Goal: Find contact information: Find contact information

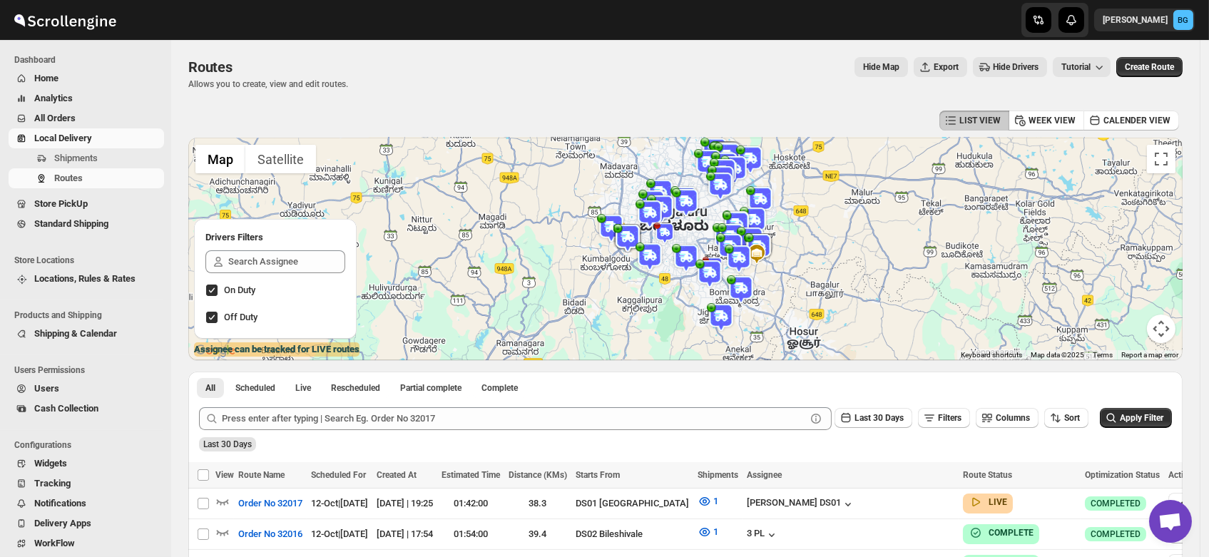
click at [43, 392] on span "Users" at bounding box center [46, 388] width 25 height 11
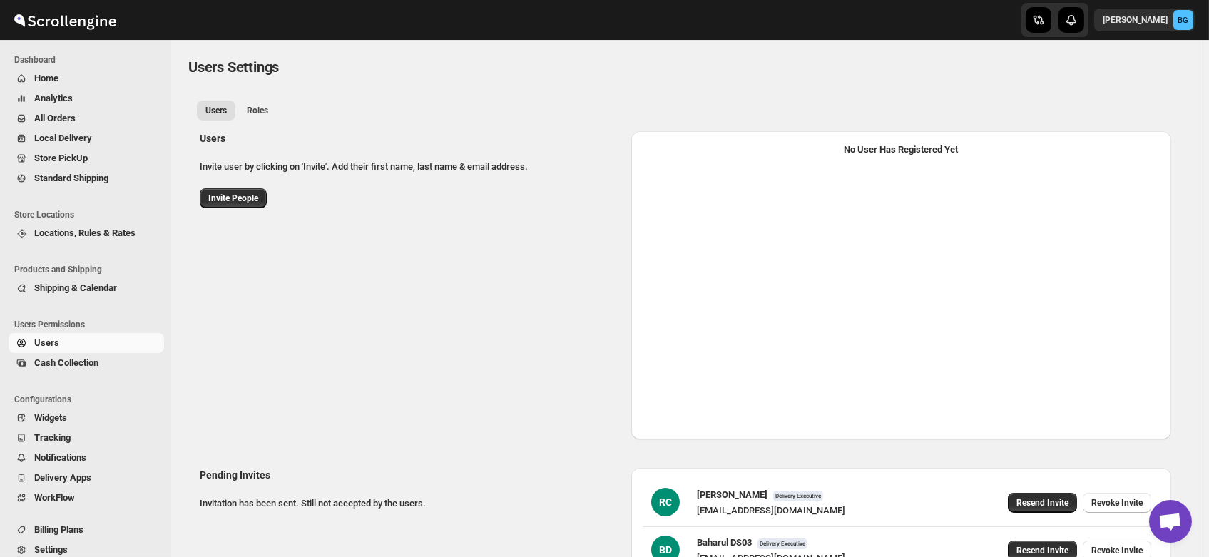
select select "637b767fbaab0276b10c91d5"
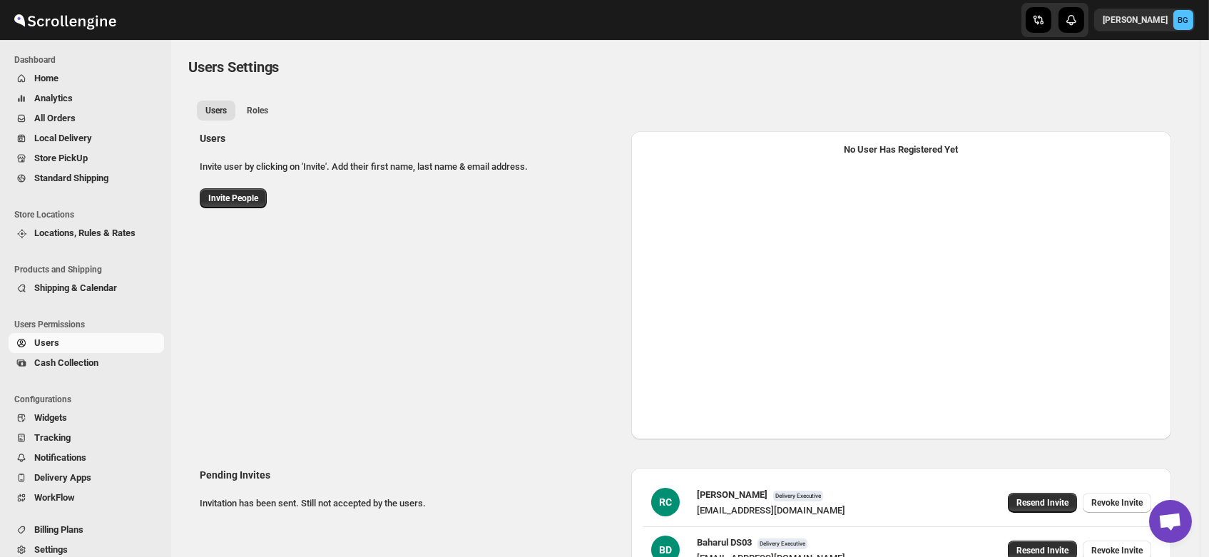
select select "637b767fbaab0276b10c91d5"
select select "637b767fbaab0276b10c91d7"
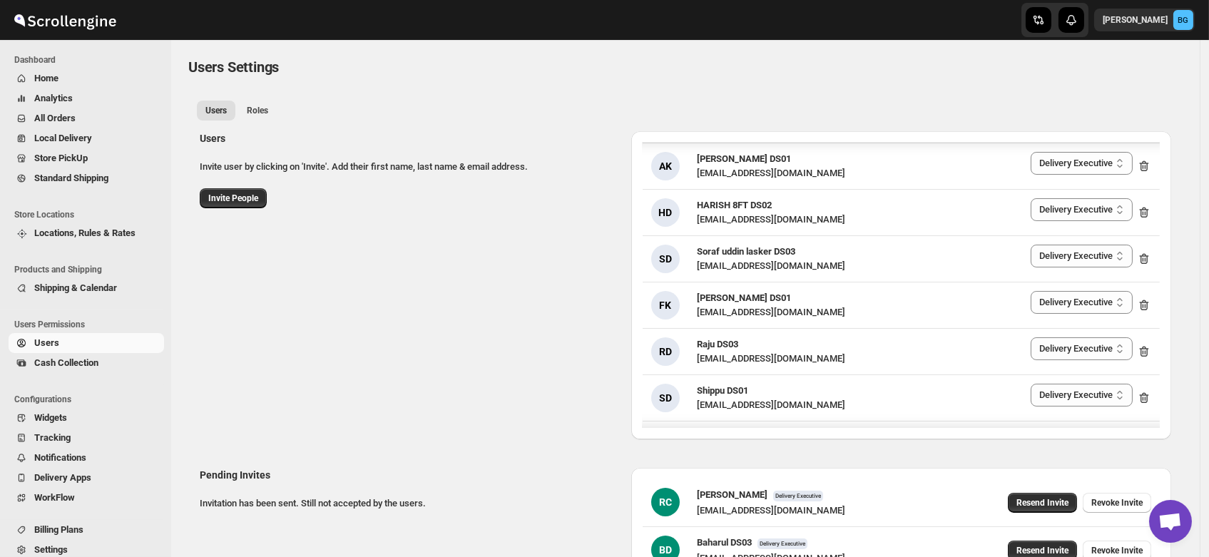
scroll to position [1807, 0]
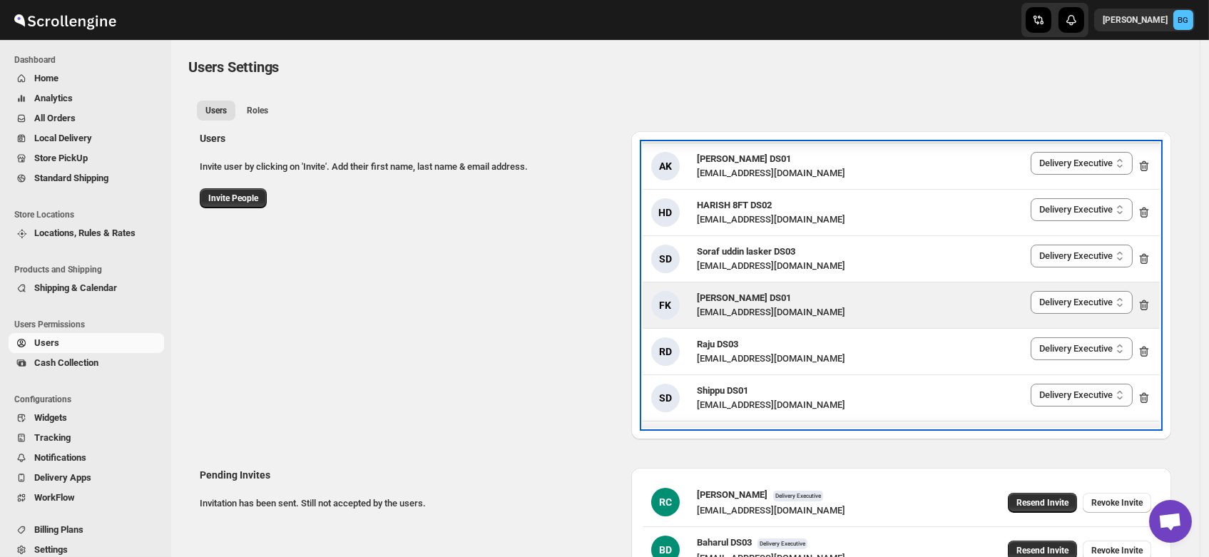
click at [730, 296] on span "[PERSON_NAME] DS01" at bounding box center [744, 297] width 94 height 11
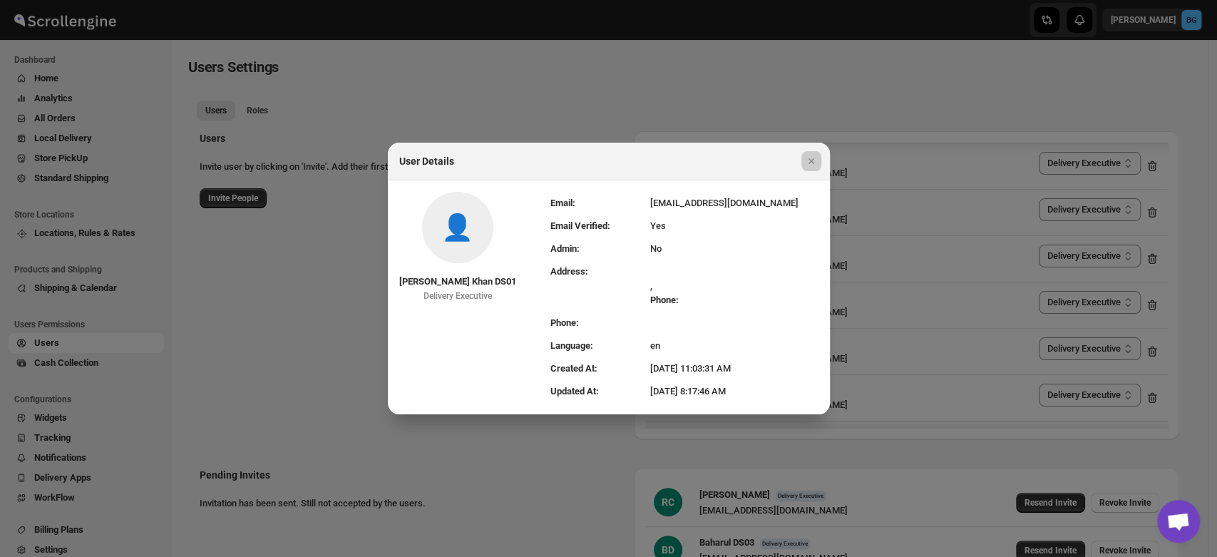
click at [593, 118] on div at bounding box center [608, 278] width 1217 height 557
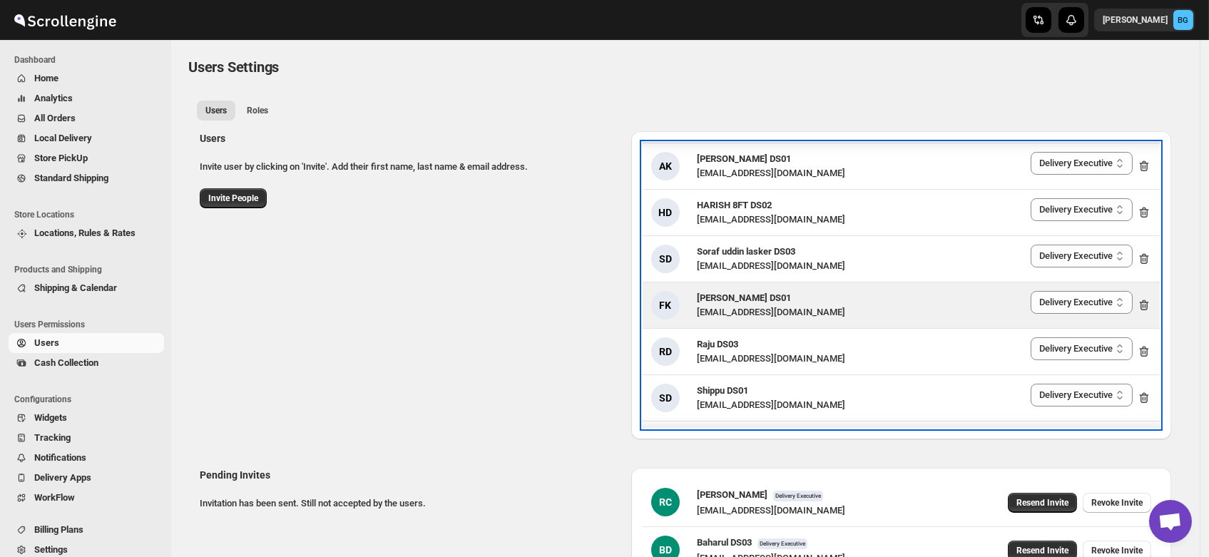
click at [734, 294] on span "[PERSON_NAME] DS01" at bounding box center [744, 297] width 94 height 11
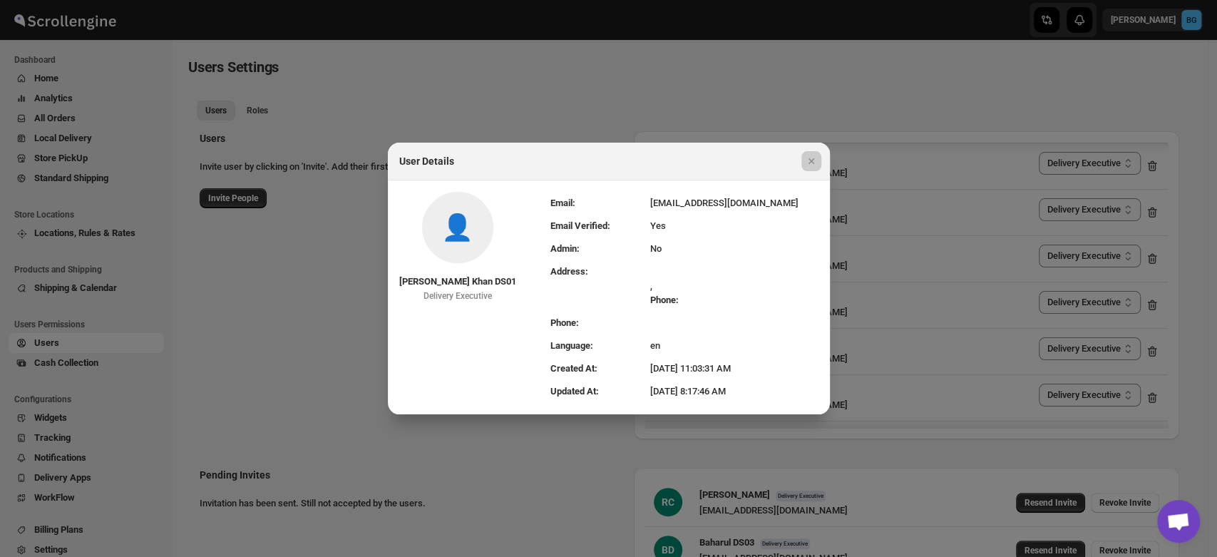
click at [593, 91] on div at bounding box center [608, 278] width 1217 height 557
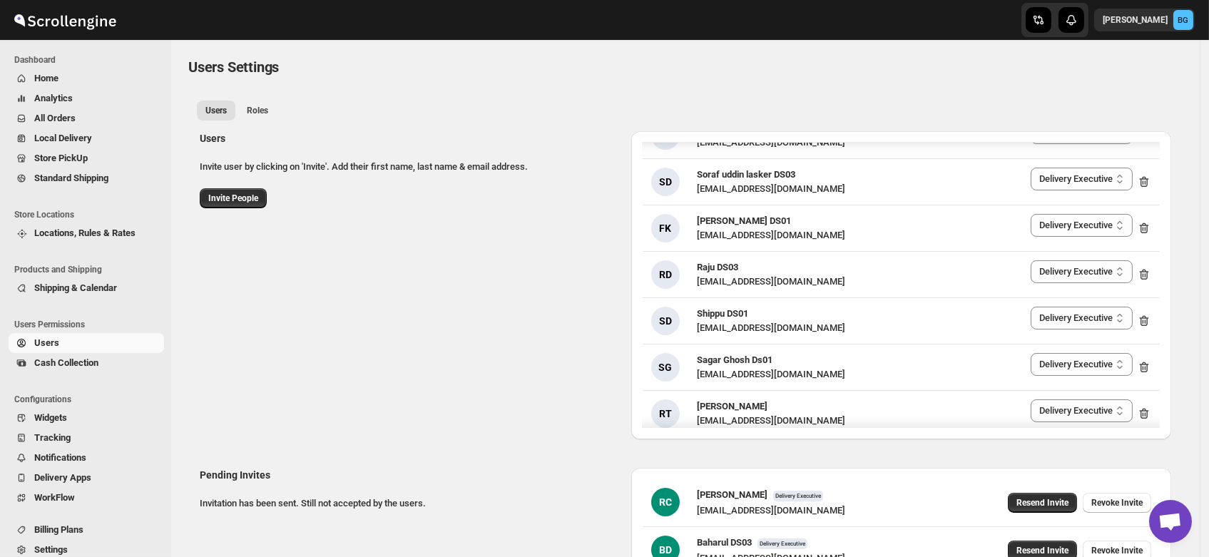
scroll to position [1883, 0]
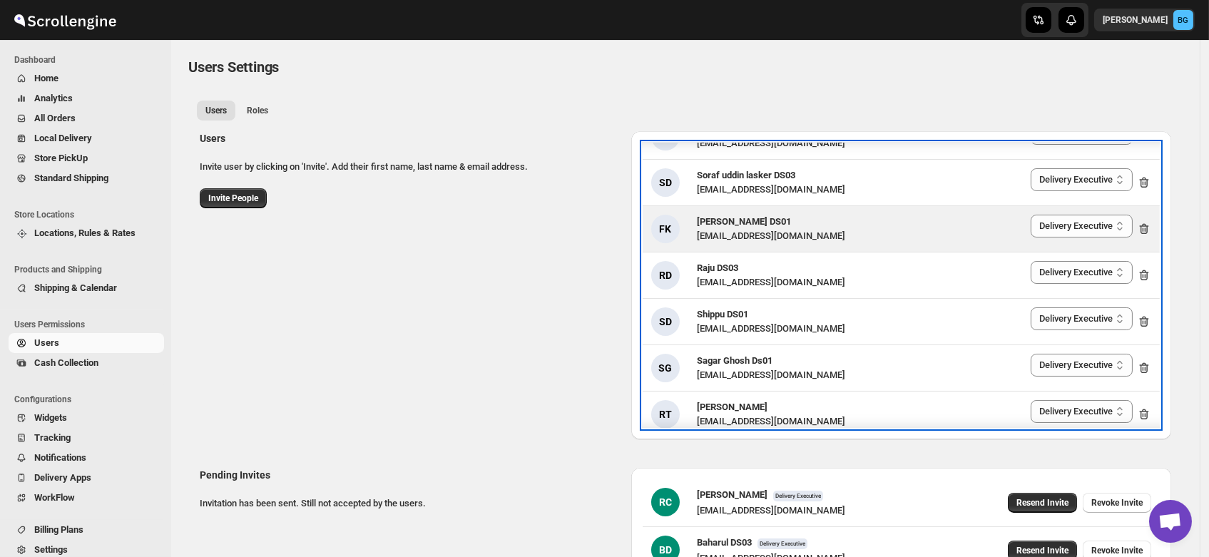
click at [722, 222] on span "[PERSON_NAME] DS01" at bounding box center [744, 221] width 94 height 11
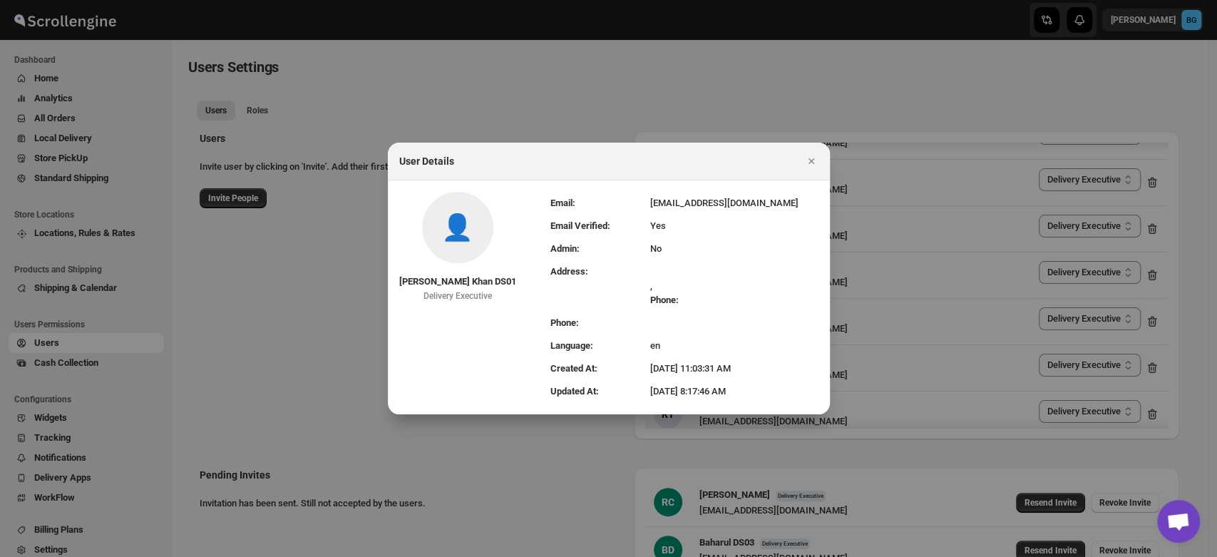
click at [599, 324] on td "Phone:" at bounding box center [600, 323] width 100 height 23
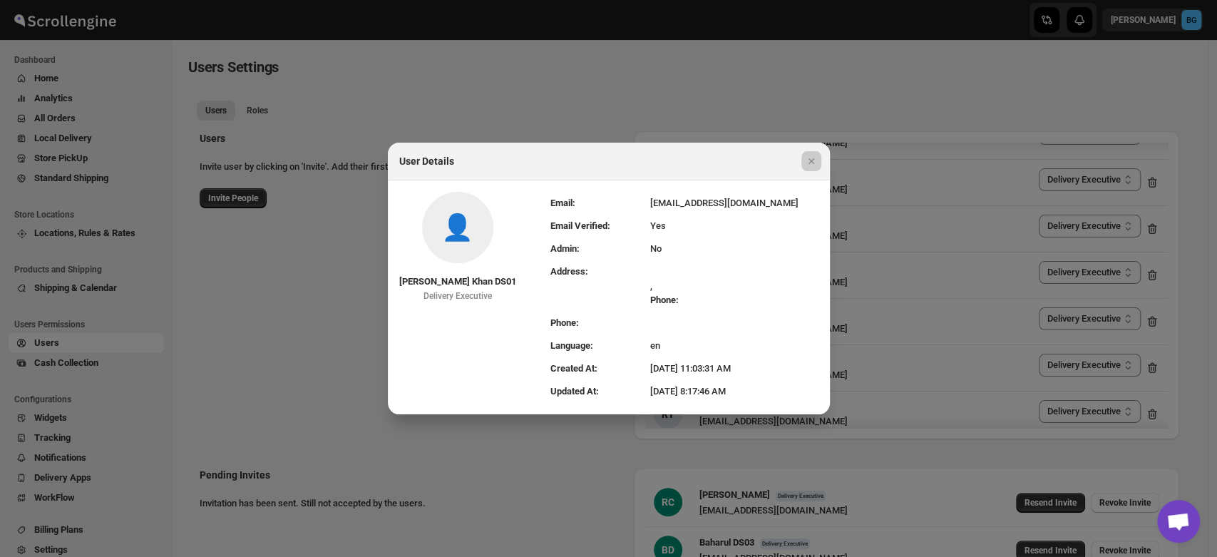
click at [331, 330] on div at bounding box center [608, 278] width 1217 height 557
